Goal: Check status: Check status

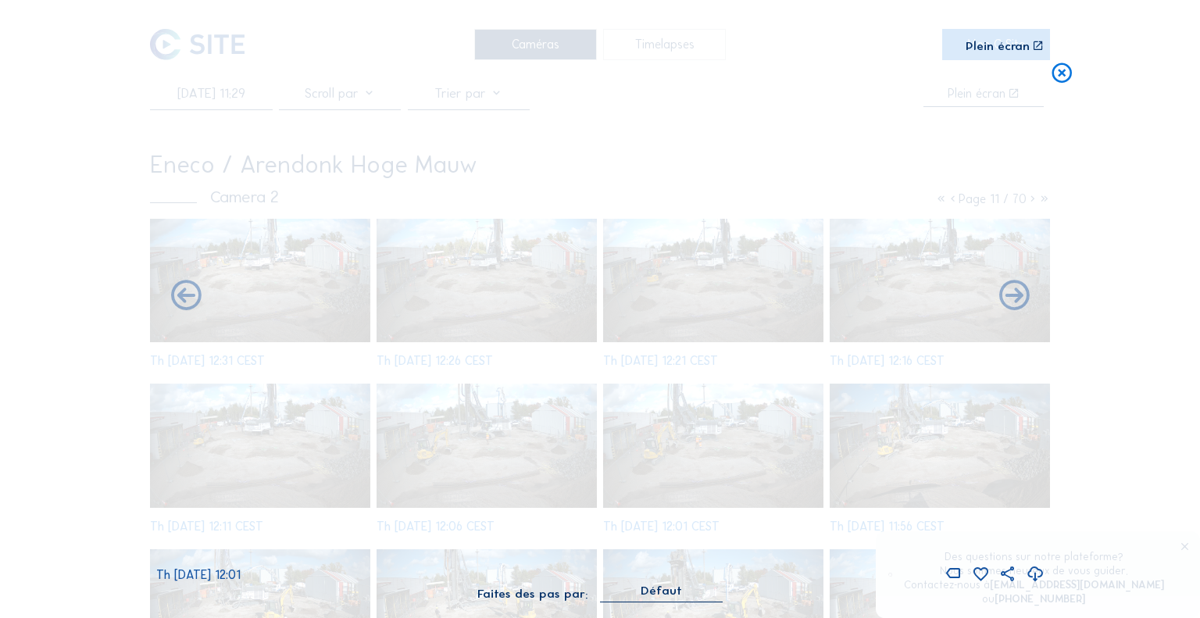
scroll to position [975, 0]
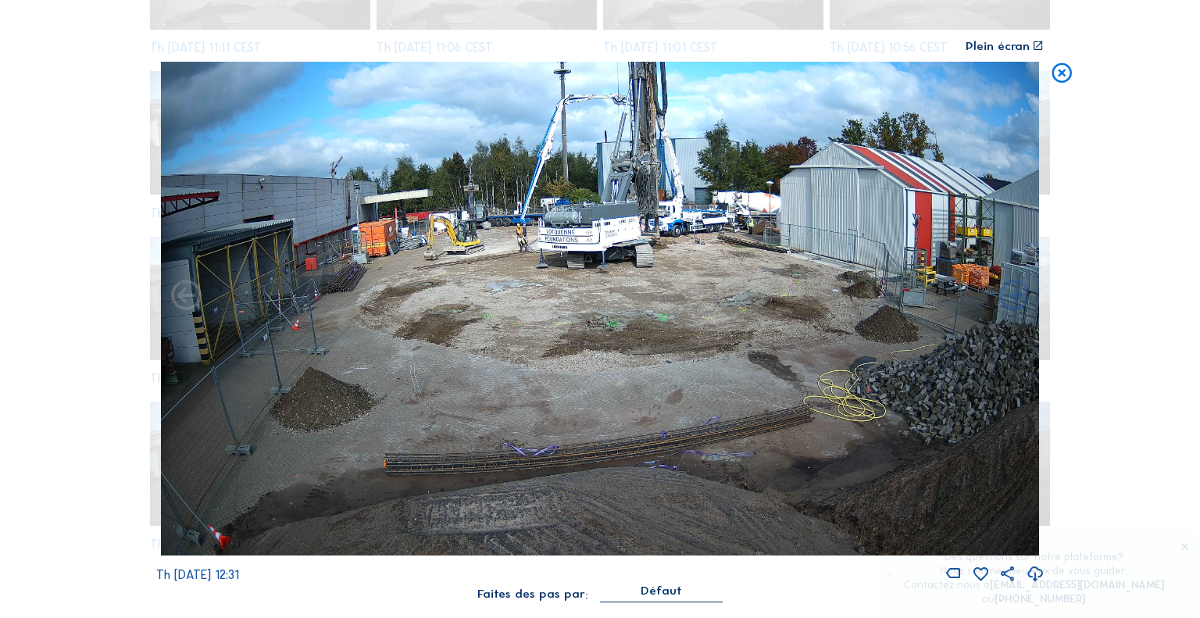
click at [1073, 66] on icon at bounding box center [1062, 74] width 24 height 25
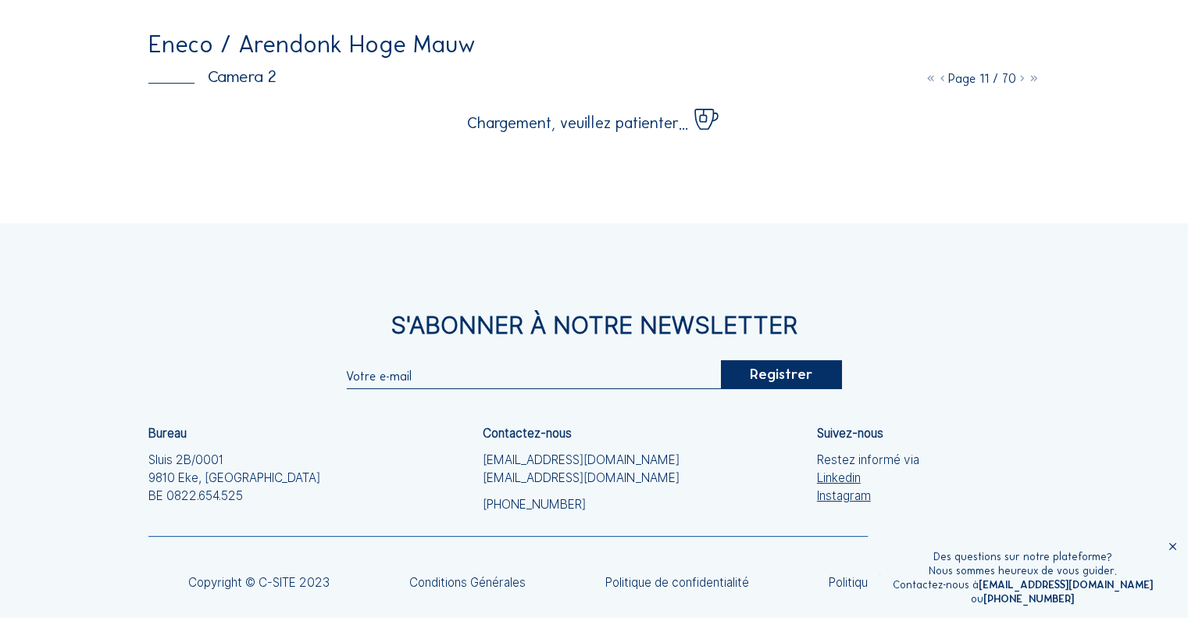
scroll to position [0, 0]
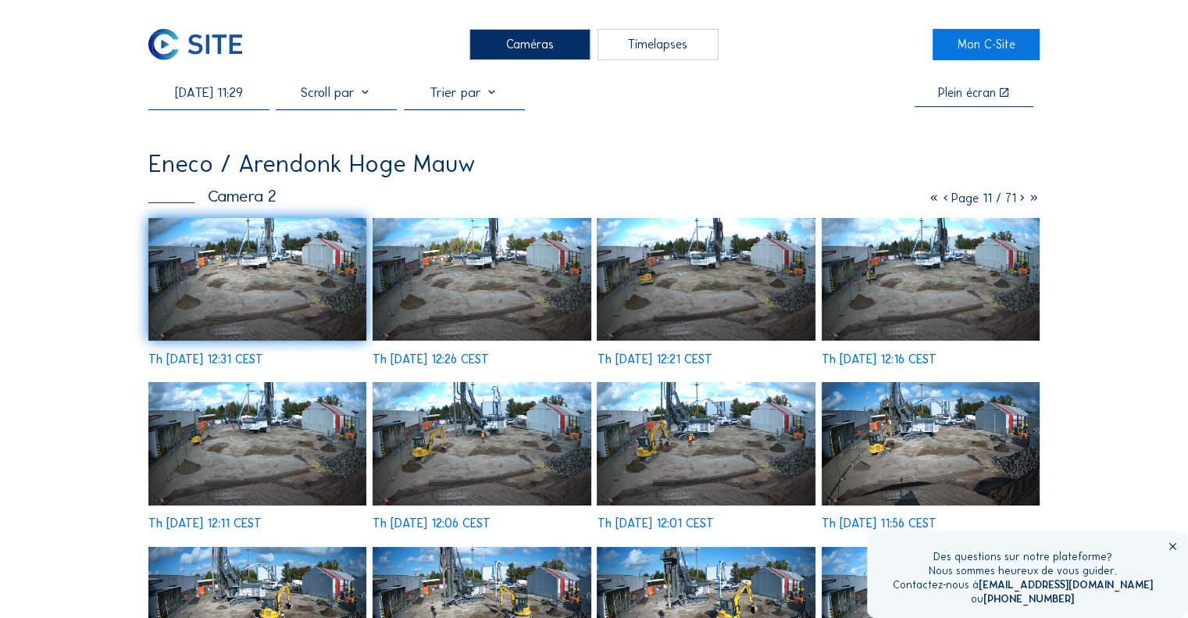
click at [329, 101] on div at bounding box center [336, 96] width 121 height 24
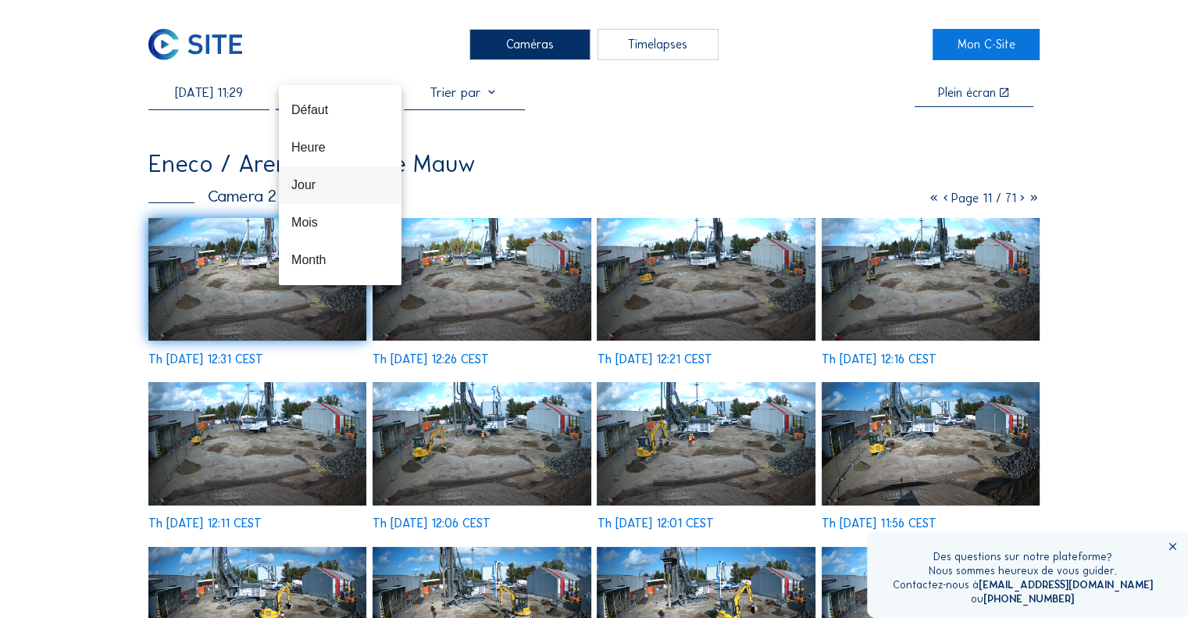
click at [327, 184] on div "Jour" at bounding box center [340, 184] width 98 height 15
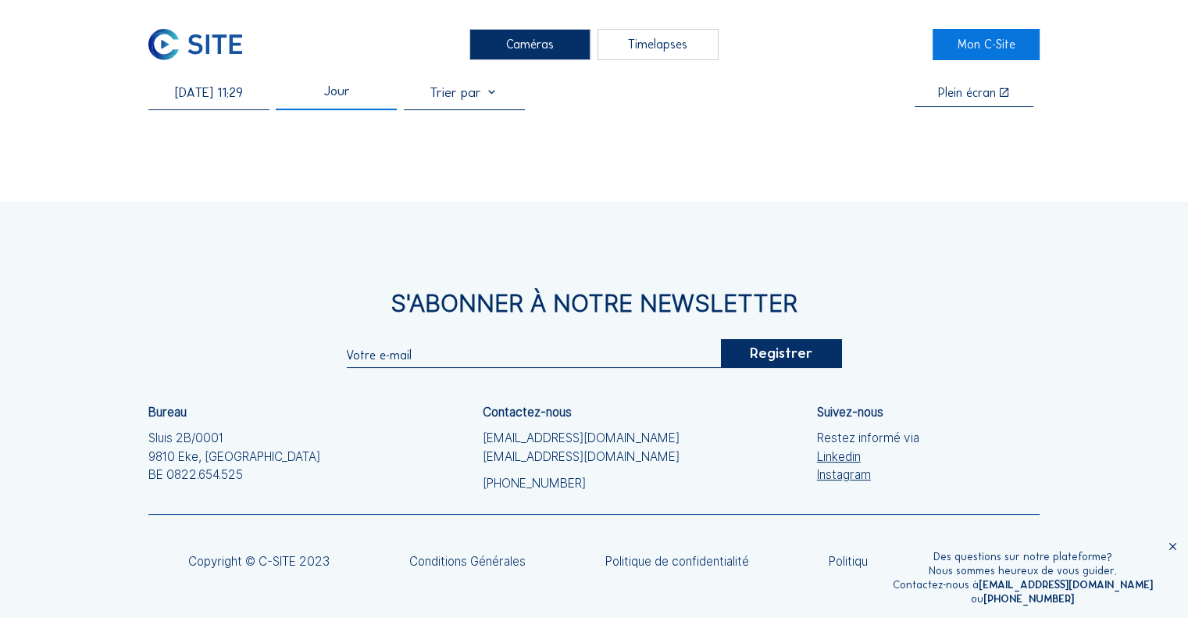
click at [372, 98] on div "Jour" at bounding box center [336, 96] width 121 height 24
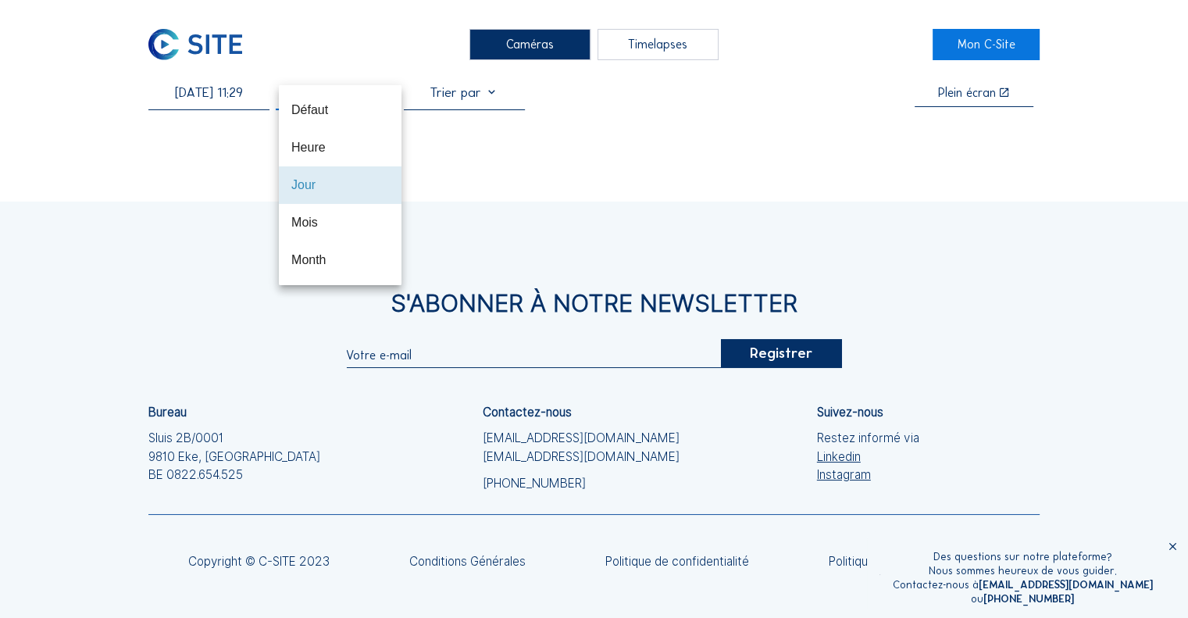
click at [469, 99] on div at bounding box center [464, 96] width 121 height 24
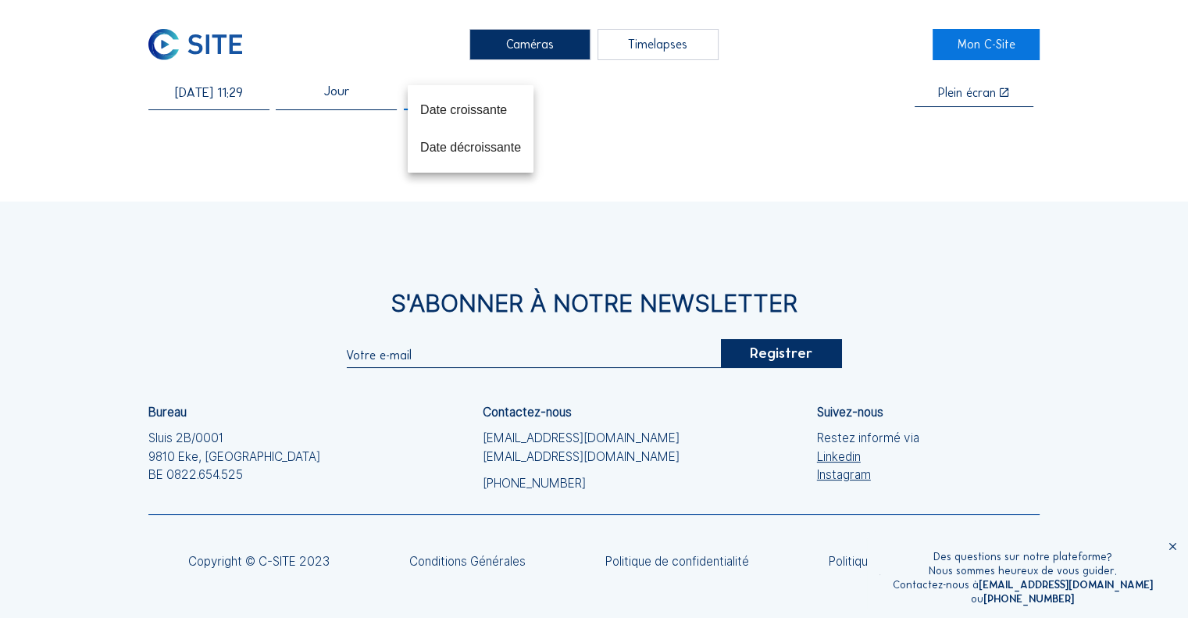
click at [220, 96] on input "[DATE] 11:29" at bounding box center [208, 92] width 121 height 16
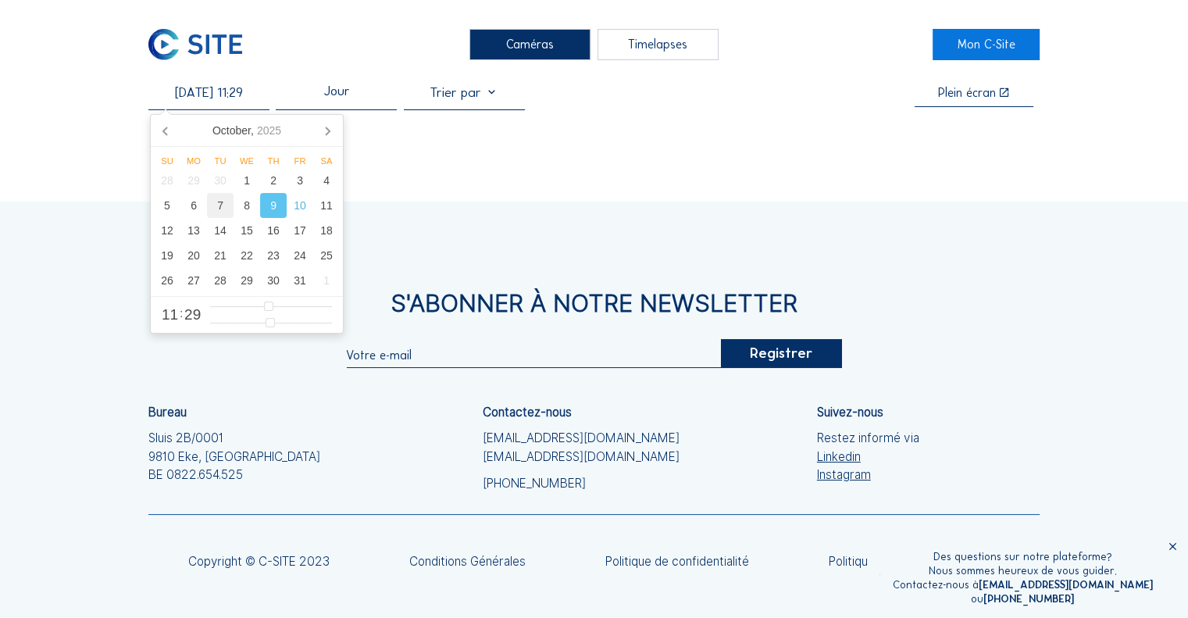
click at [213, 205] on div "7" at bounding box center [220, 205] width 27 height 25
type input "[DATE] 11:29"
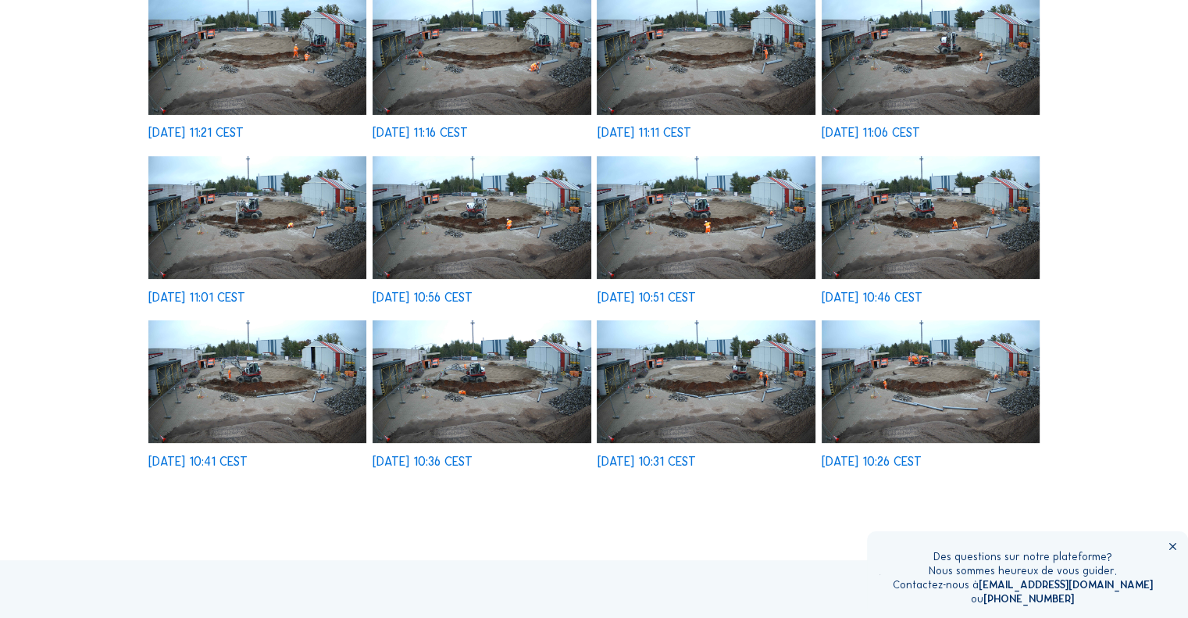
scroll to position [469, 0]
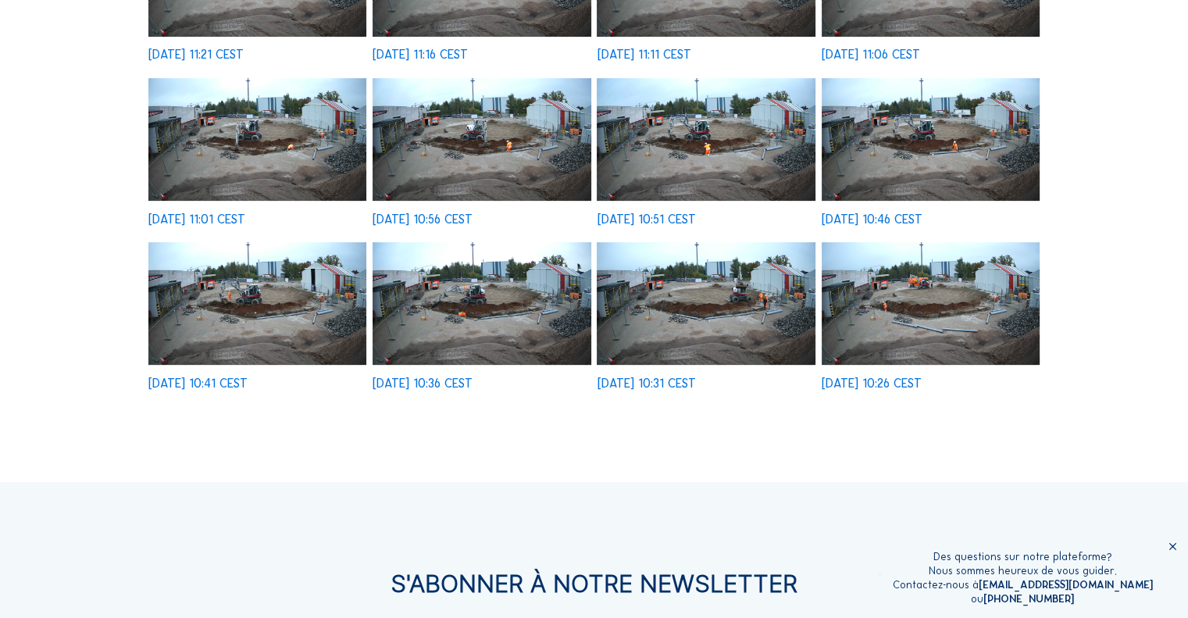
click at [684, 304] on img at bounding box center [706, 303] width 218 height 123
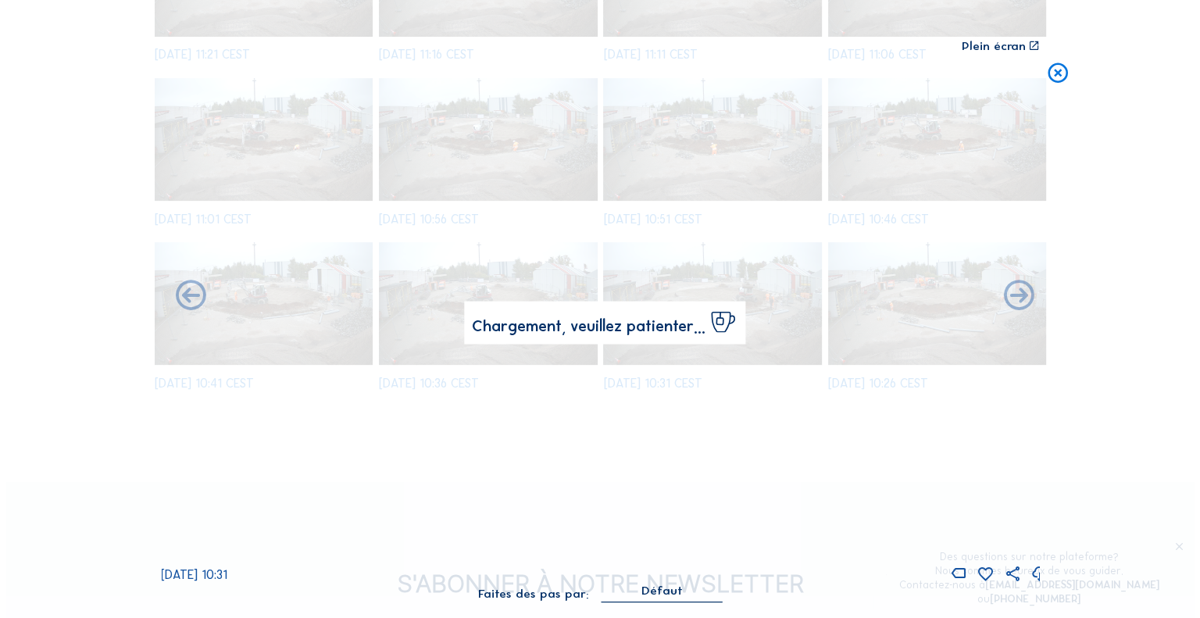
scroll to position [470, 0]
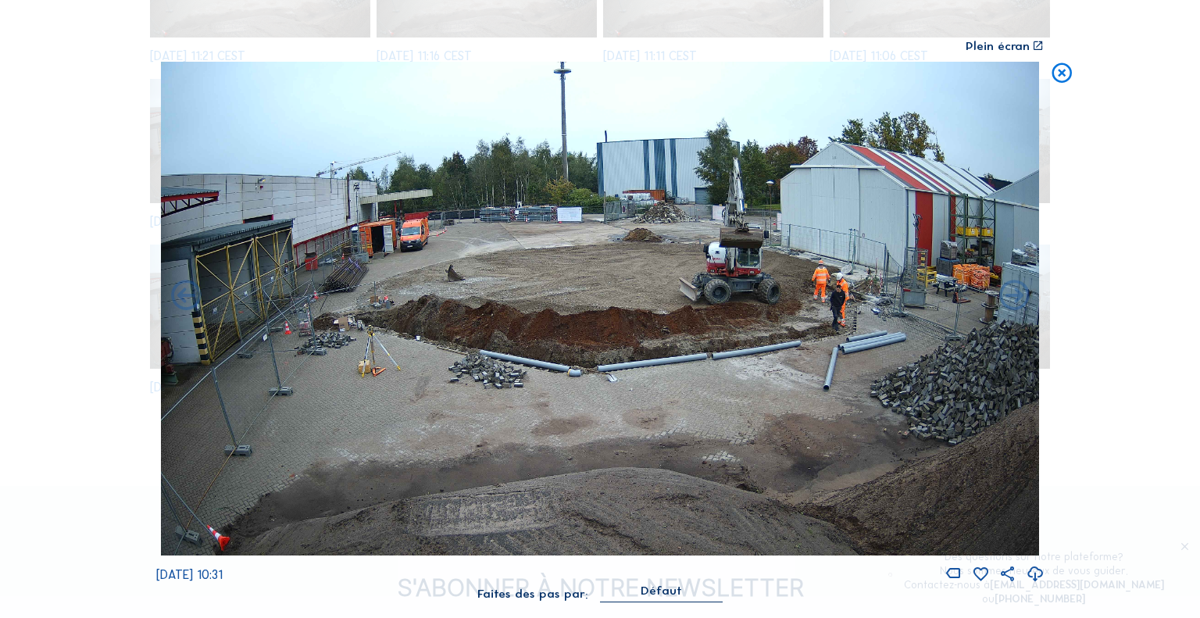
click at [1037, 575] on icon at bounding box center [1035, 574] width 18 height 22
click at [1066, 75] on icon at bounding box center [1062, 74] width 24 height 25
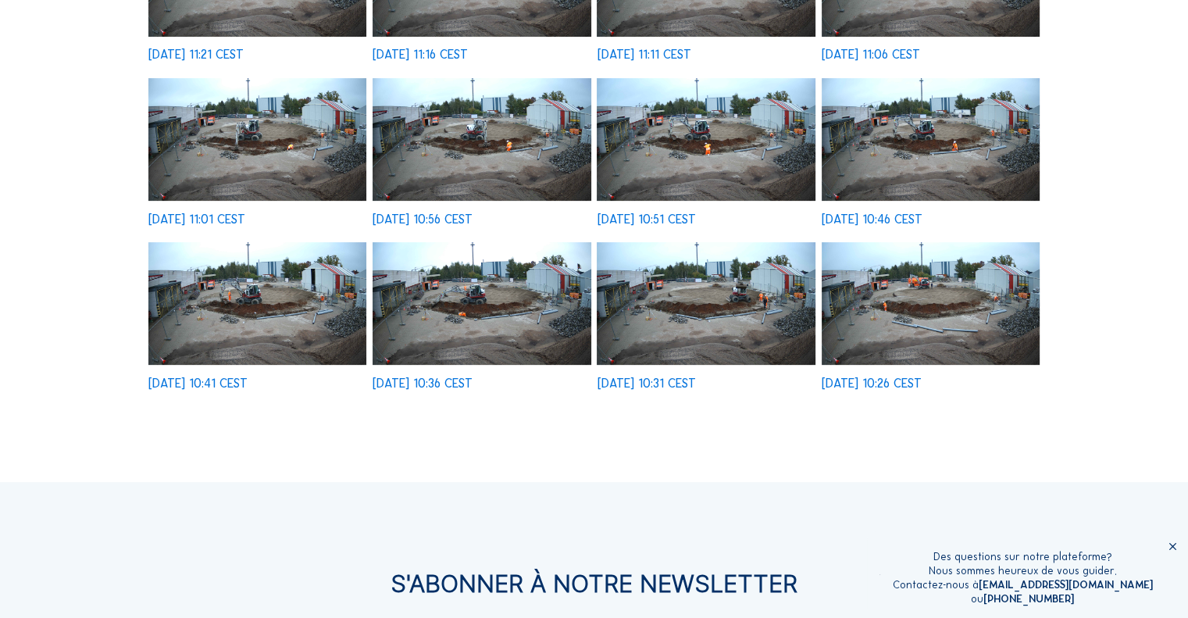
scroll to position [0, 0]
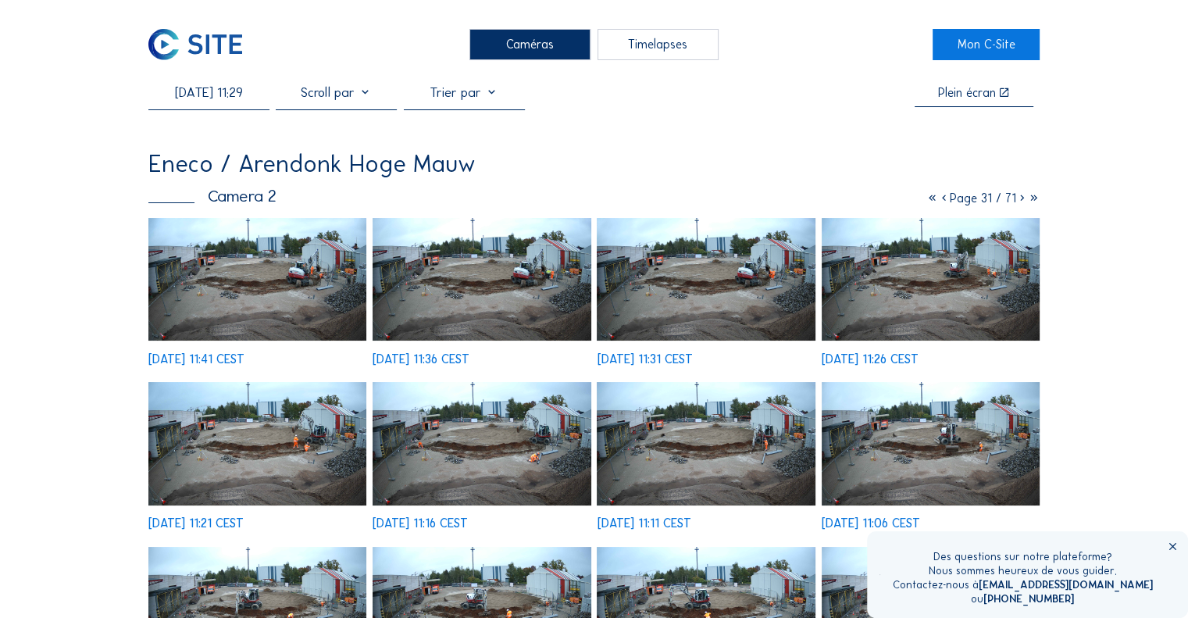
click at [209, 95] on input "[DATE] 11:29" at bounding box center [208, 92] width 121 height 16
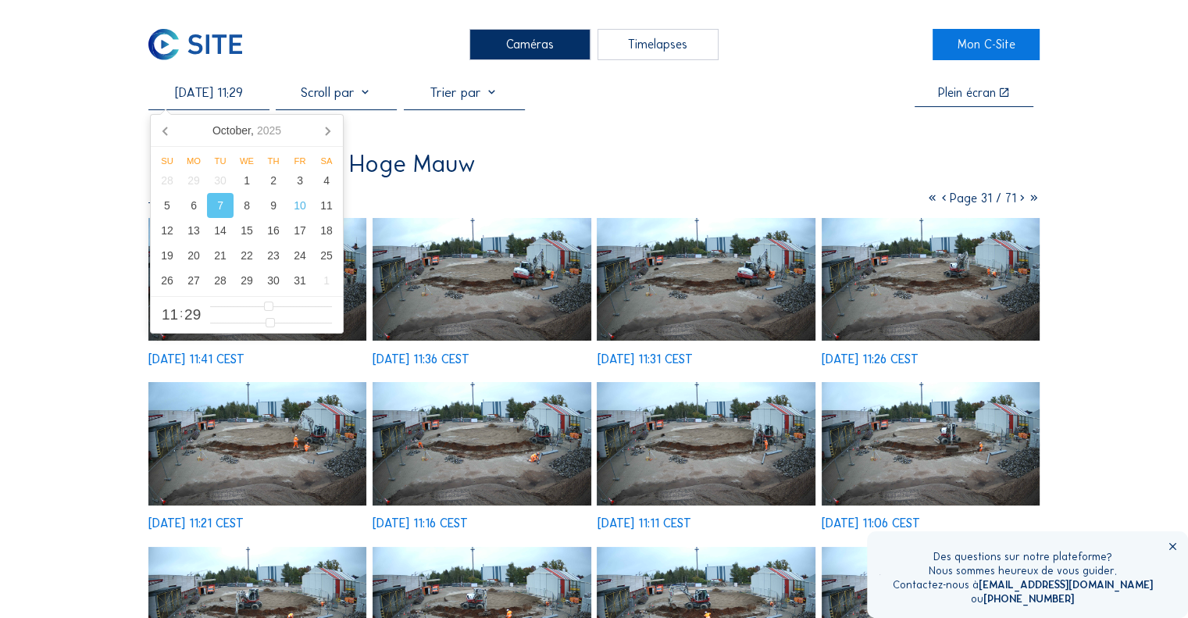
drag, startPoint x: 673, startPoint y: 115, endPoint x: 643, endPoint y: 109, distance: 31.0
click at [673, 115] on div "[DATE] 11:29 Plein écran Eneco / [GEOGRAPHIC_DATA] Hoge Mauw Camera 2 Page 31 /…" at bounding box center [593, 470] width 891 height 773
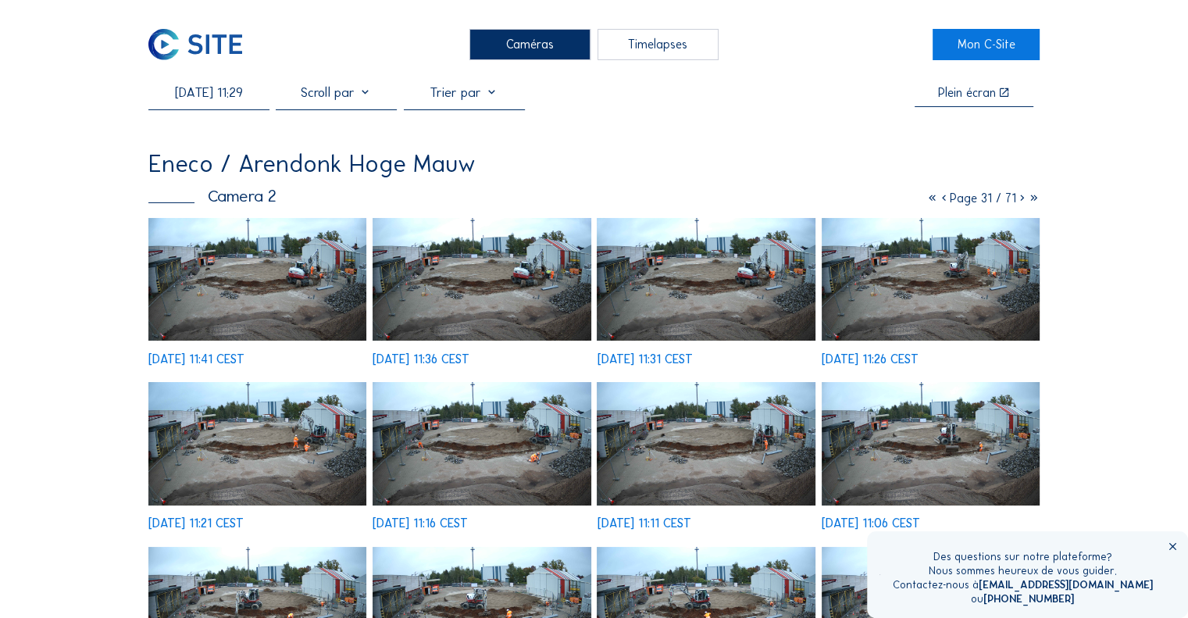
click at [359, 93] on div at bounding box center [336, 96] width 121 height 24
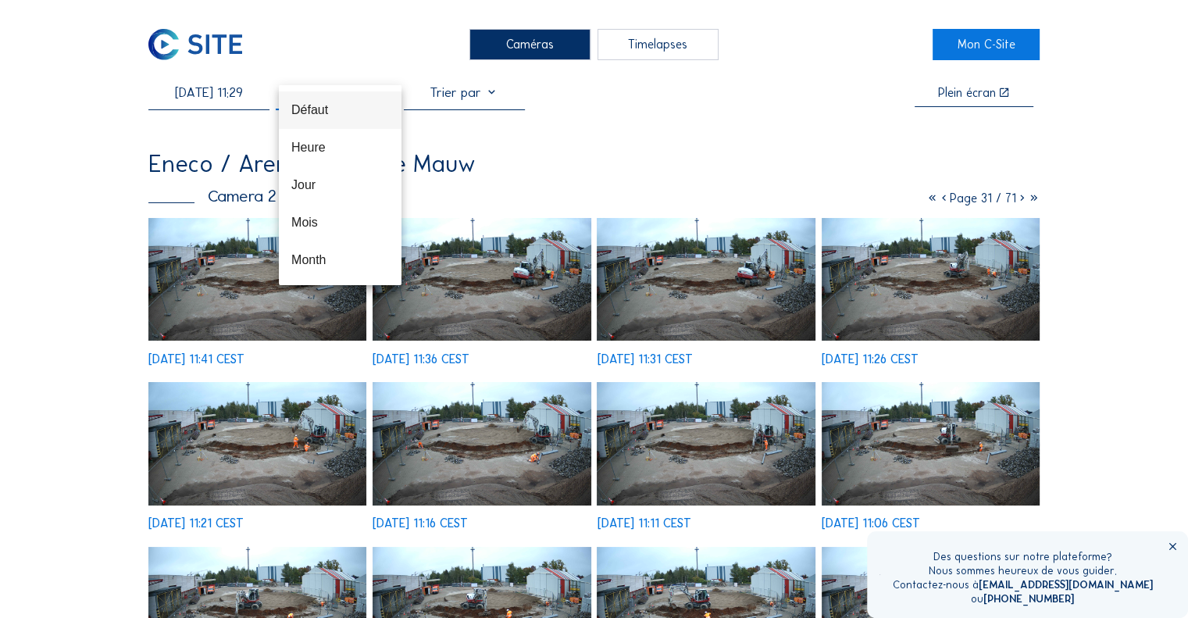
click at [362, 95] on div "Défaut" at bounding box center [340, 110] width 98 height 34
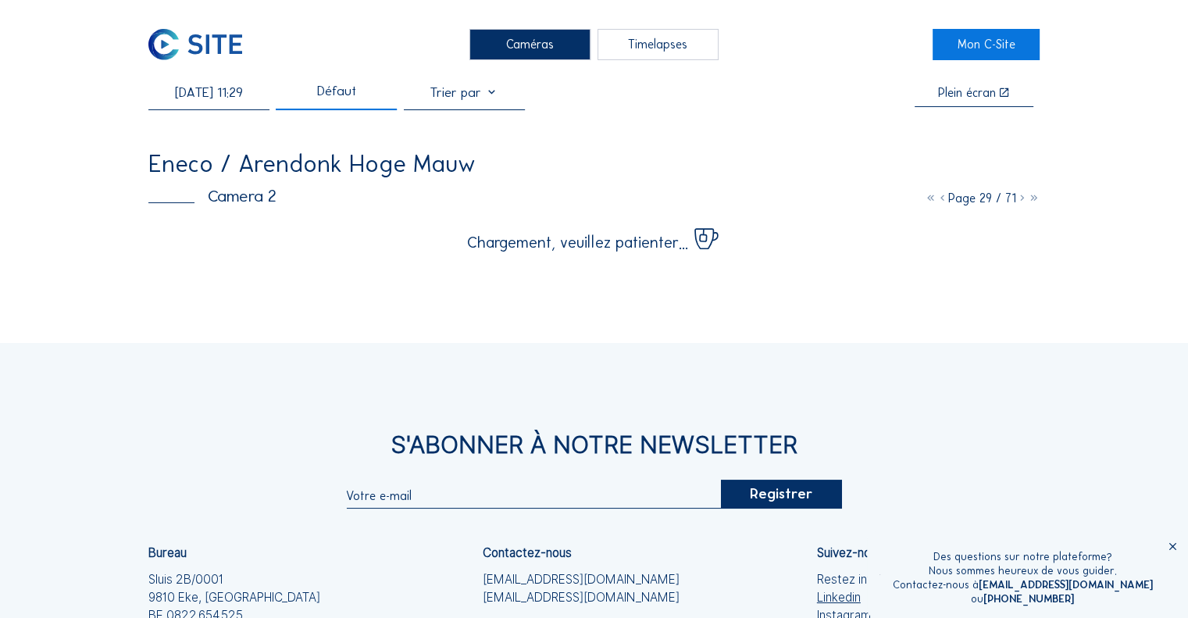
click at [537, 37] on div "Caméras" at bounding box center [529, 44] width 121 height 31
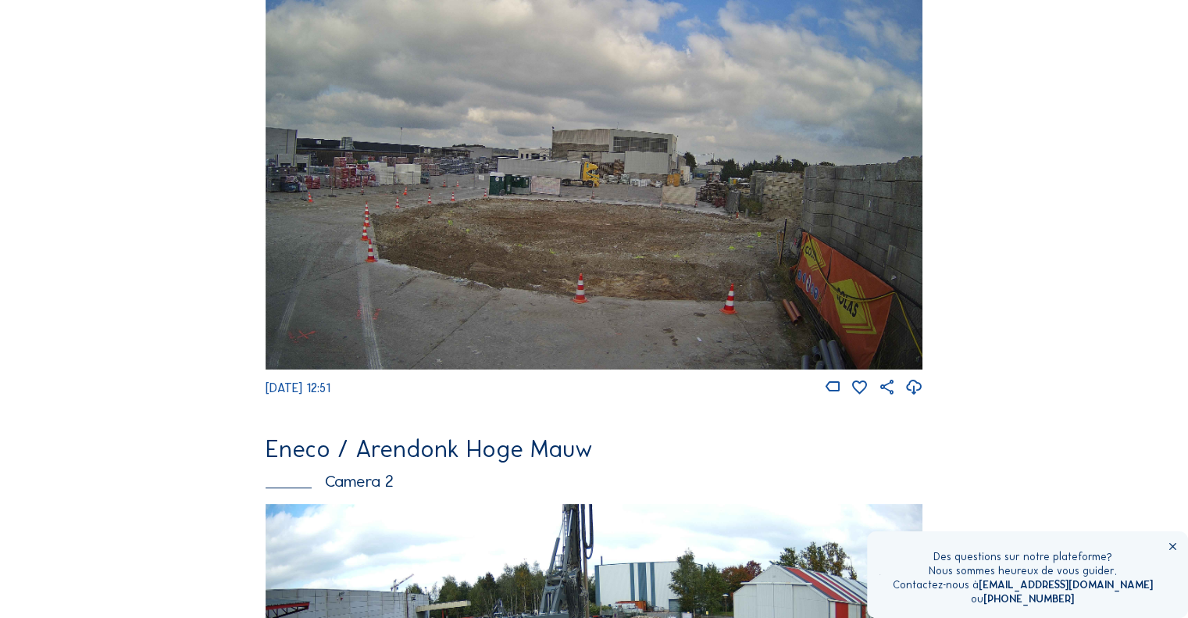
scroll to position [60, 0]
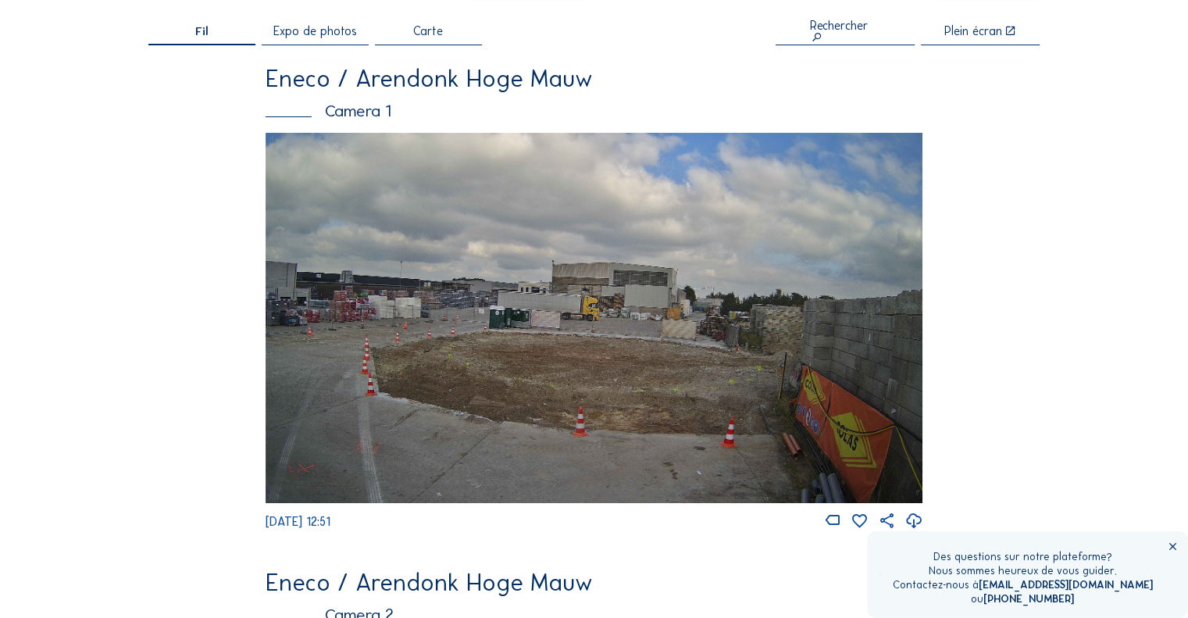
click at [534, 255] on img at bounding box center [594, 318] width 657 height 370
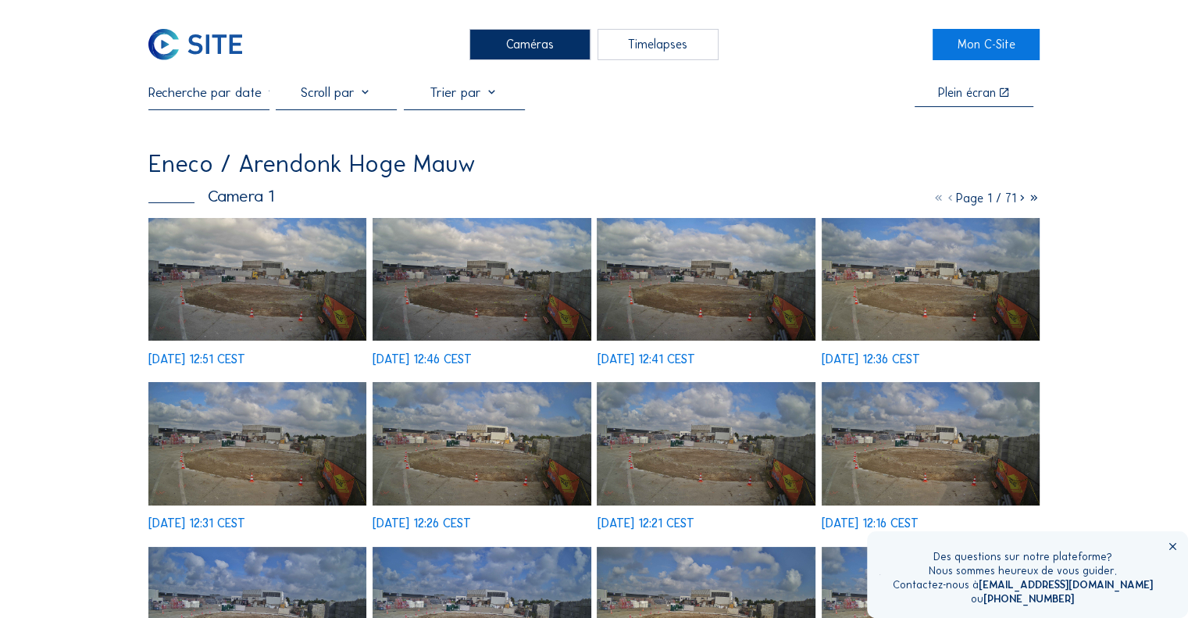
click at [250, 93] on input "text" at bounding box center [208, 92] width 121 height 16
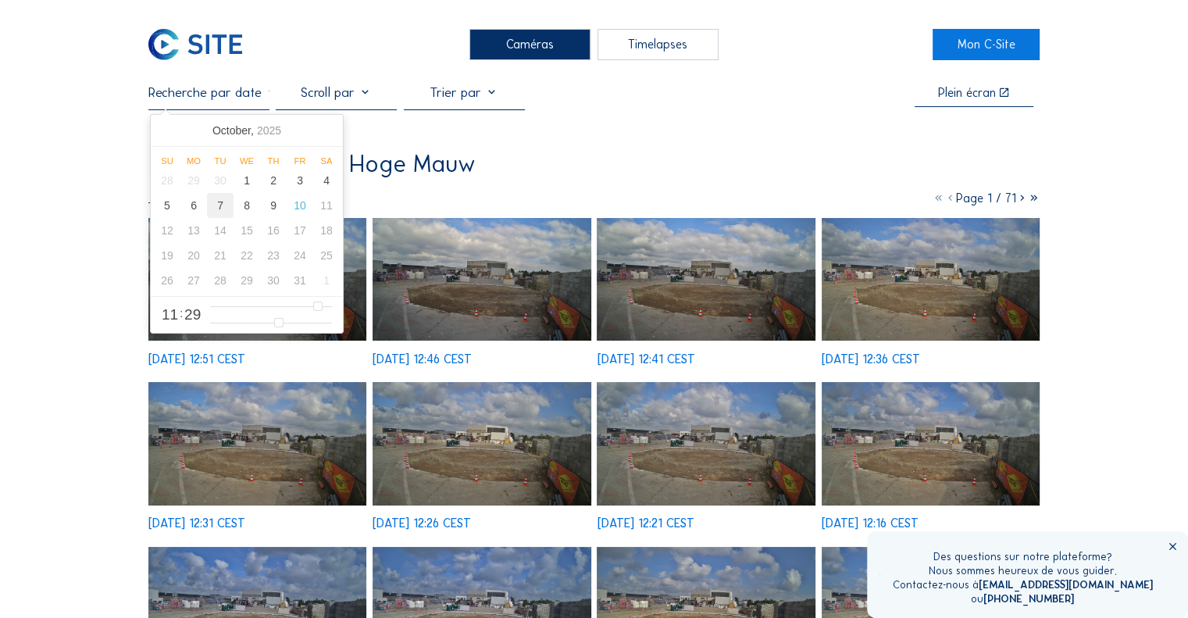
click at [222, 205] on div "7" at bounding box center [220, 205] width 27 height 25
type input "[DATE] 11:29"
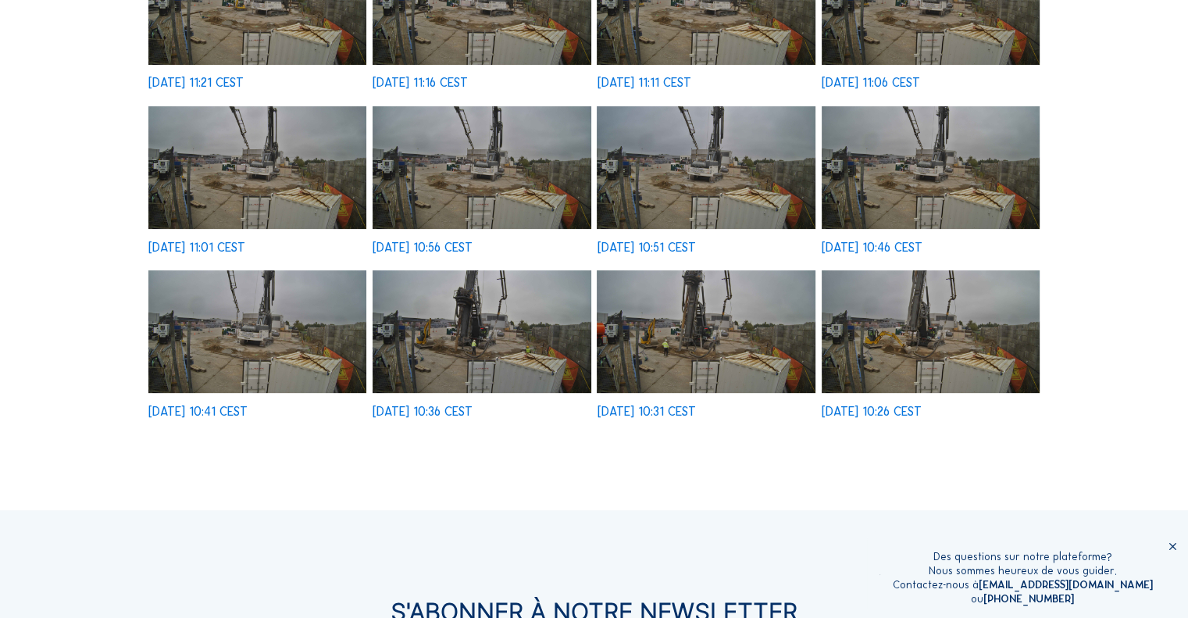
scroll to position [469, 0]
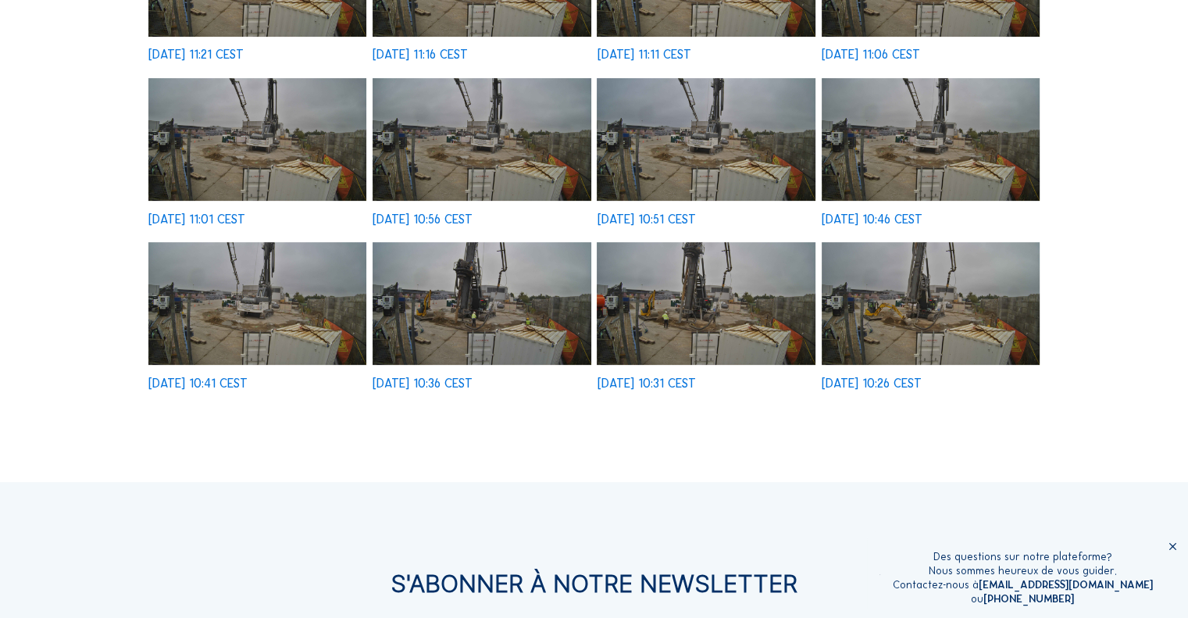
click at [697, 283] on img at bounding box center [706, 303] width 218 height 123
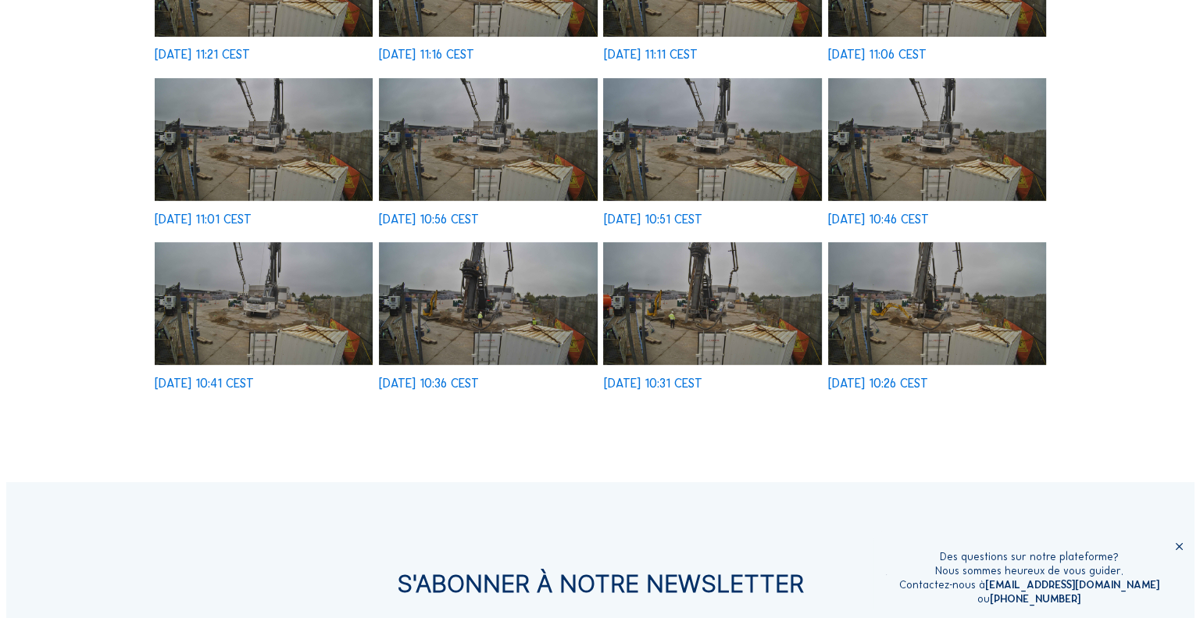
scroll to position [470, 0]
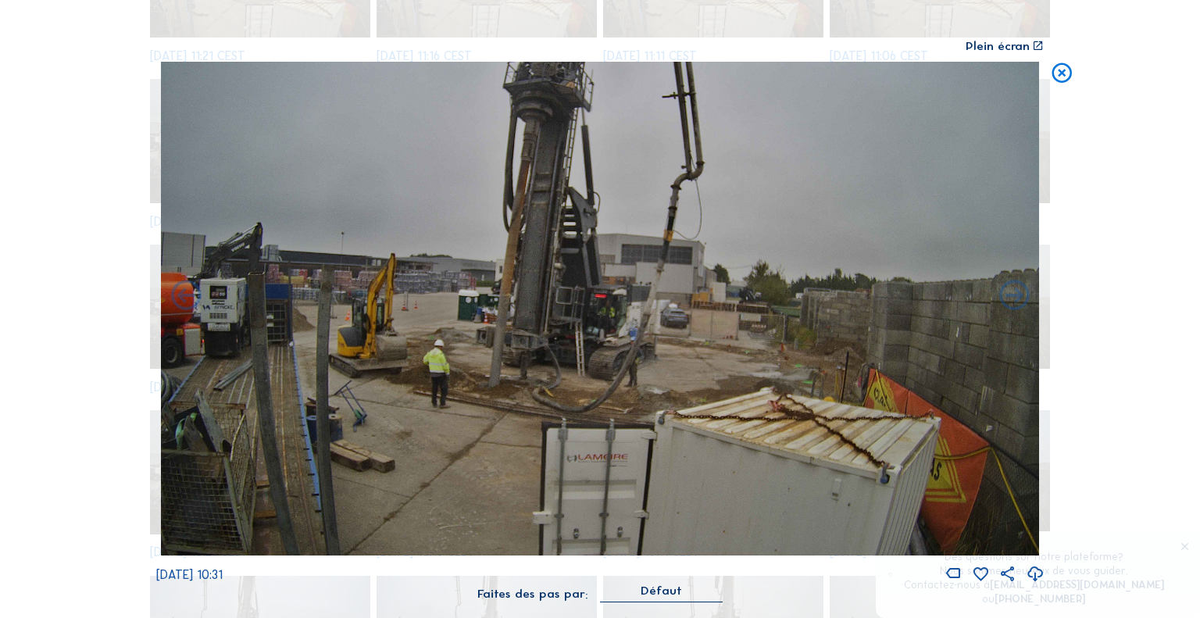
click at [1034, 577] on icon at bounding box center [1035, 574] width 18 height 22
click at [1037, 573] on icon at bounding box center [1035, 574] width 18 height 22
click at [1062, 70] on icon at bounding box center [1062, 74] width 24 height 25
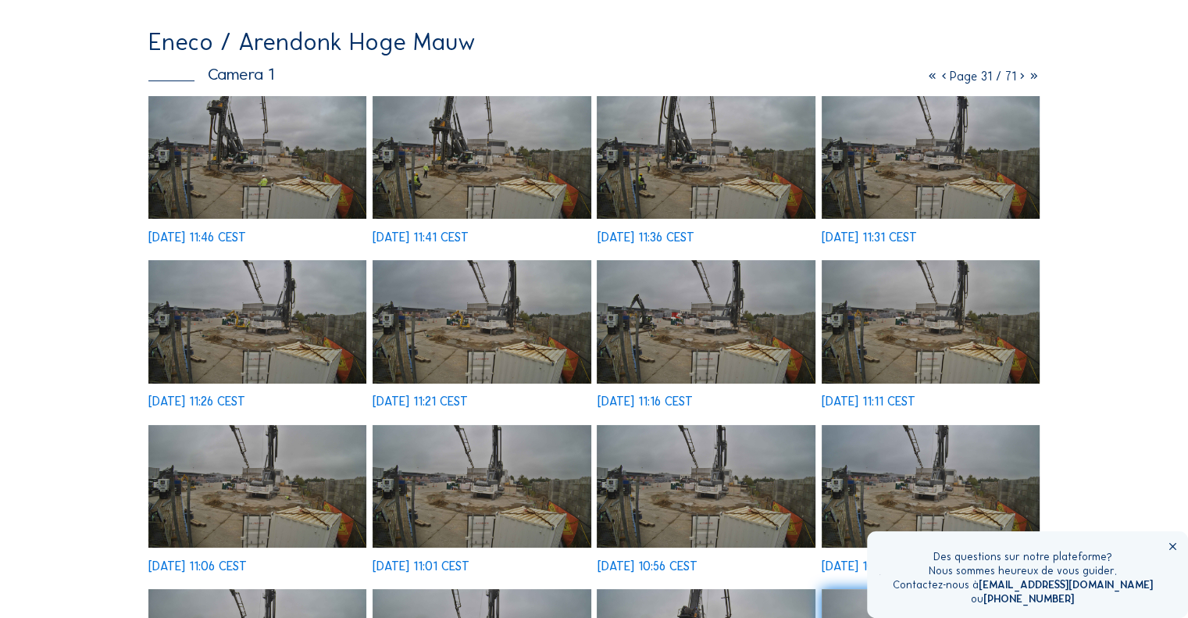
scroll to position [0, 0]
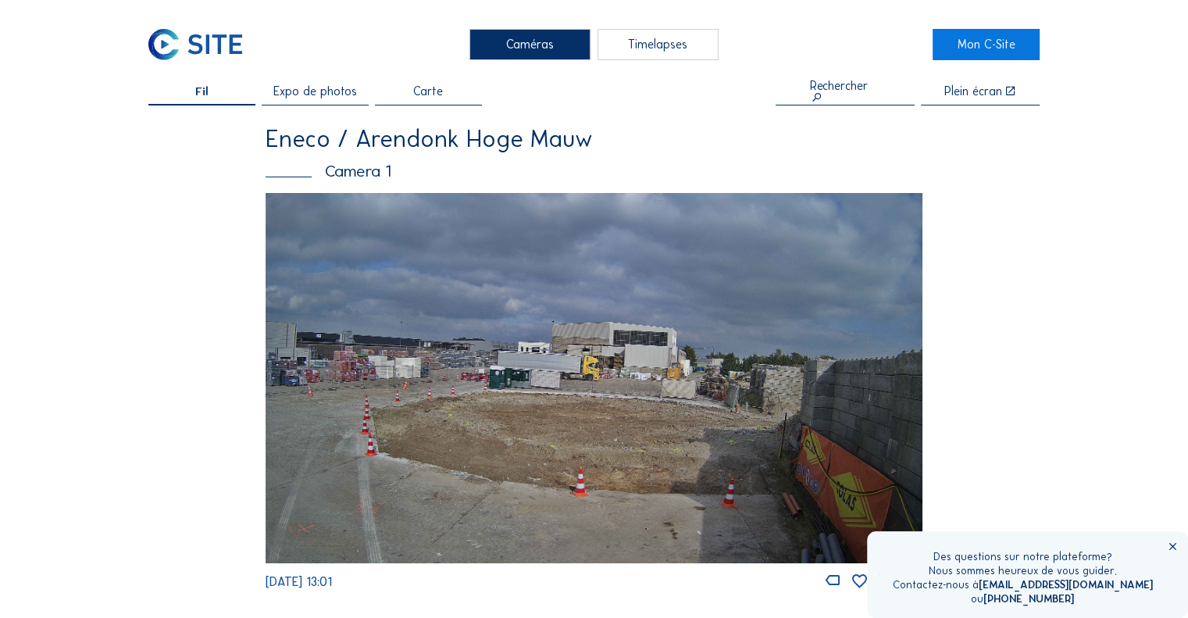
click at [571, 365] on img at bounding box center [594, 378] width 657 height 370
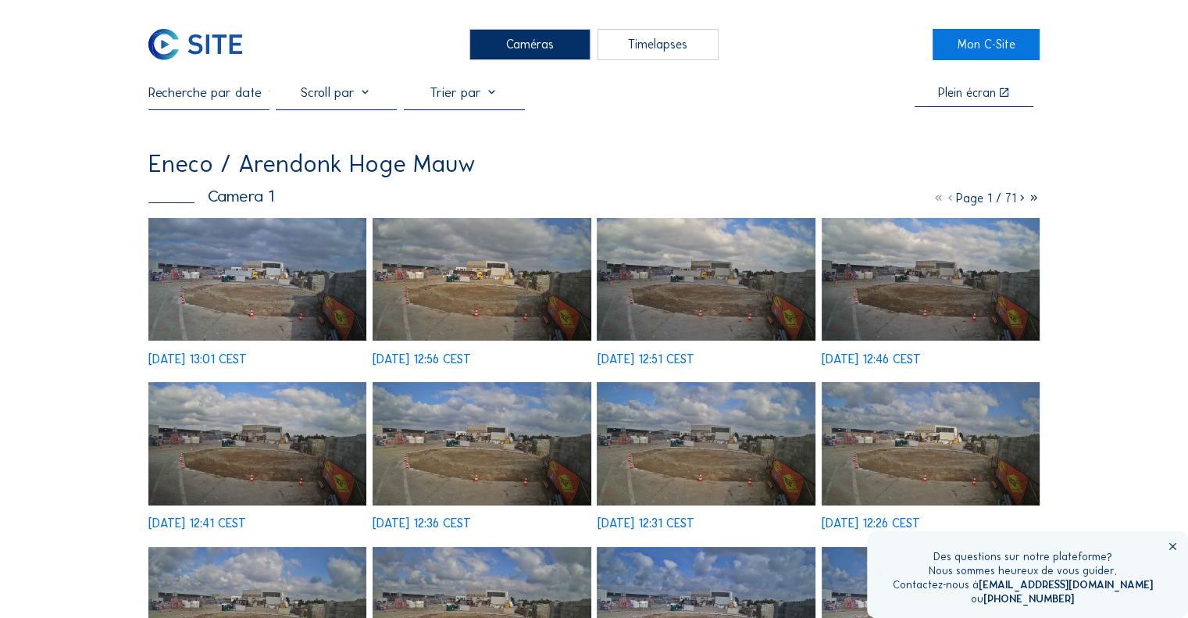
click at [258, 278] on img at bounding box center [257, 279] width 218 height 123
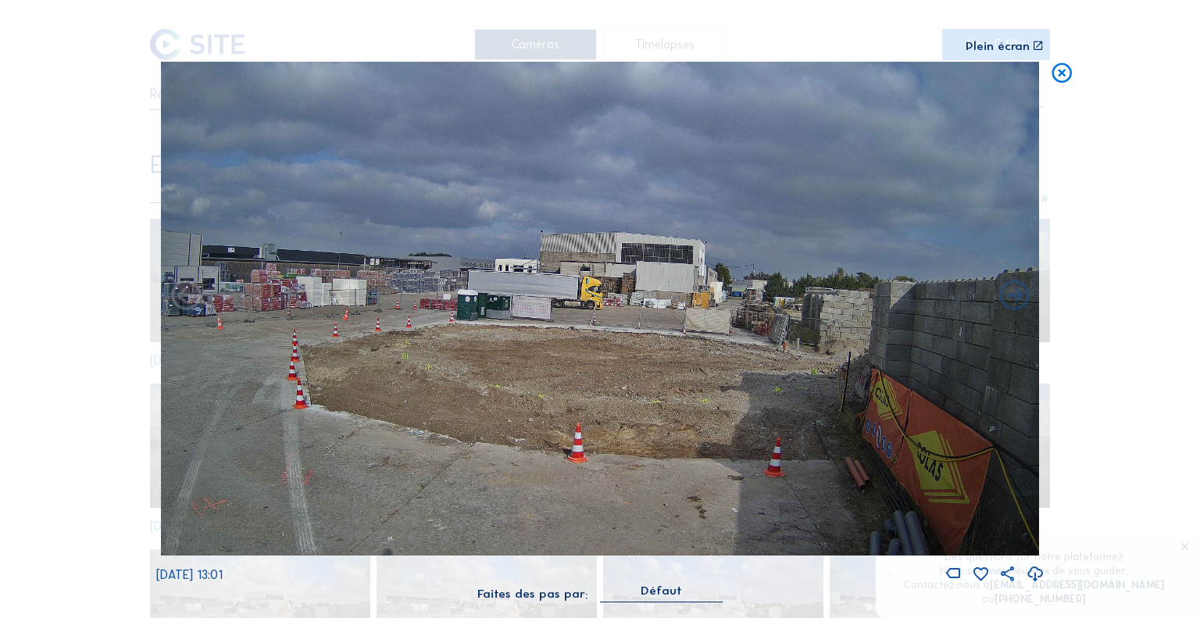
click at [1034, 574] on icon at bounding box center [1035, 574] width 18 height 22
click at [1063, 70] on icon at bounding box center [1062, 74] width 24 height 25
